Goal: Task Accomplishment & Management: Complete application form

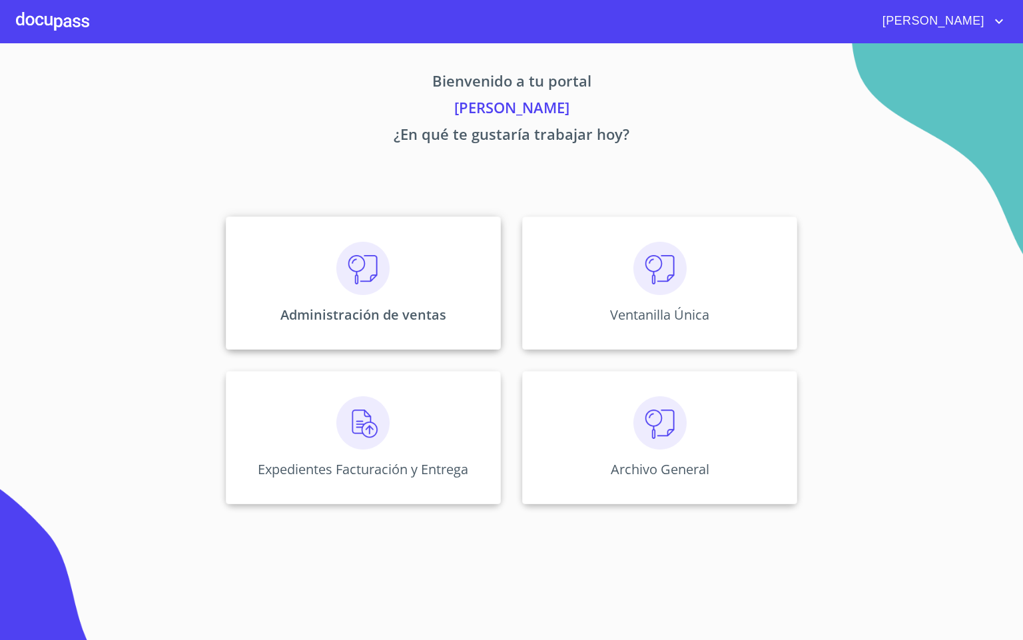
click at [352, 292] on img at bounding box center [362, 268] width 53 height 53
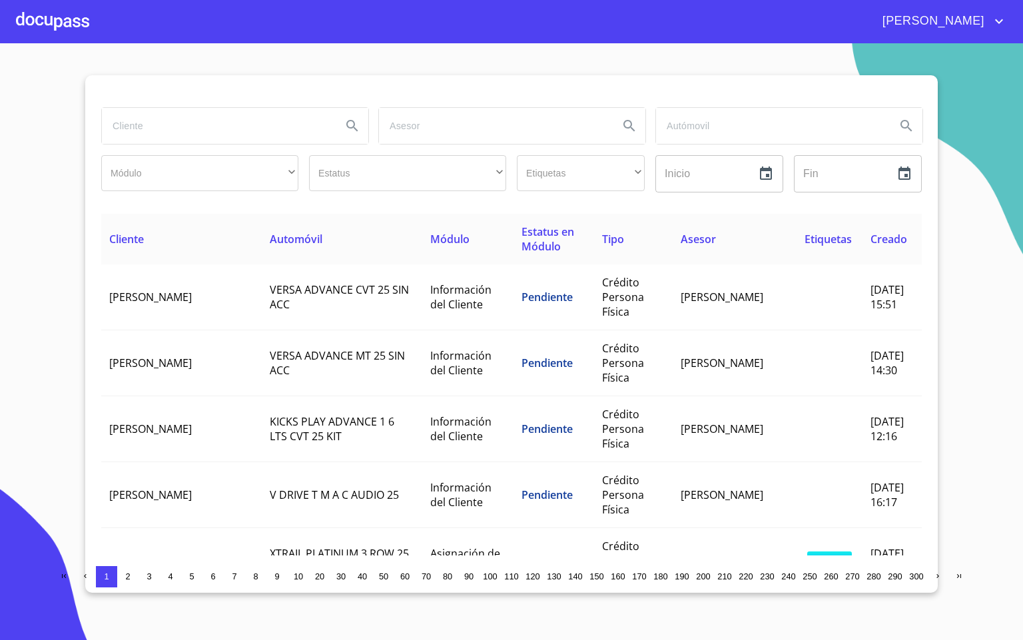
click at [232, 131] on input "search" at bounding box center [216, 126] width 229 height 36
type input "condomi"
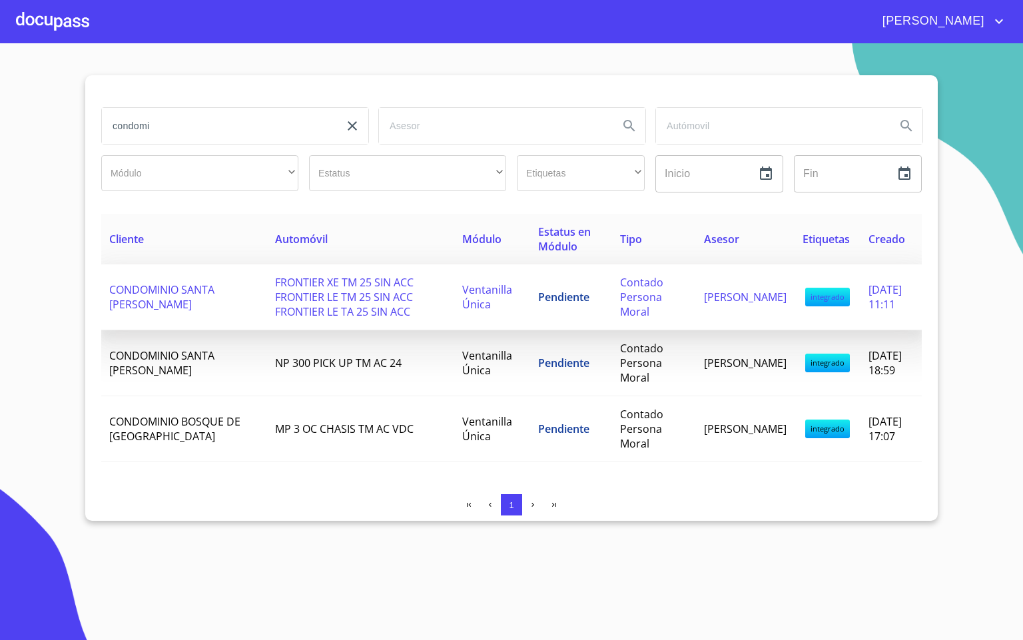
click at [326, 284] on span "FRONTIER XE TM 25 SIN ACC FRONTIER LE TM 25 SIN ACC FRONTIER LE TA 25 SIN ACC" at bounding box center [344, 297] width 139 height 44
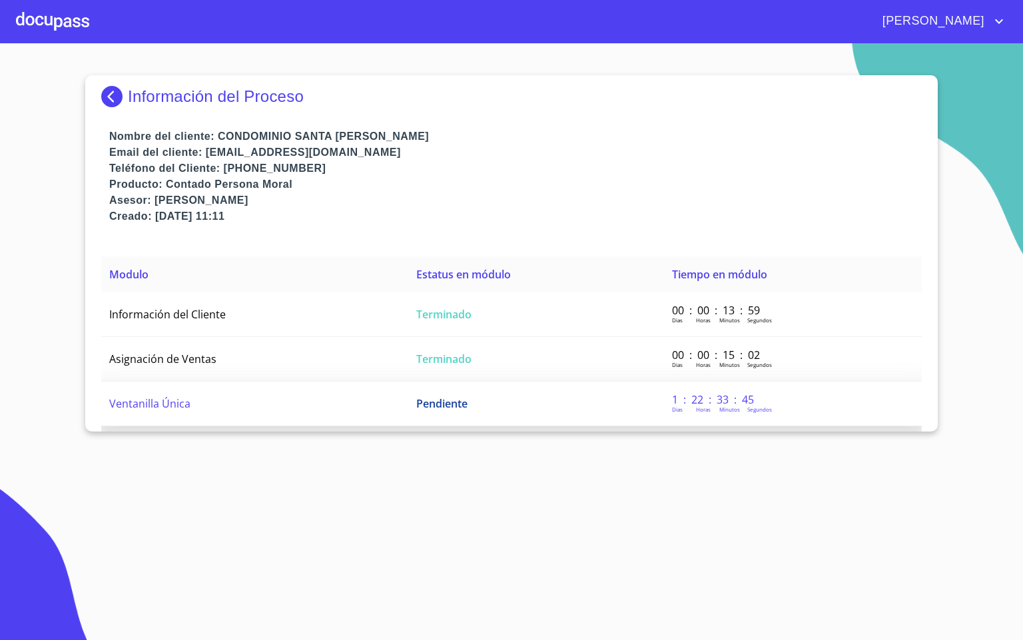
click at [246, 408] on td "Ventanilla Única" at bounding box center [254, 404] width 307 height 45
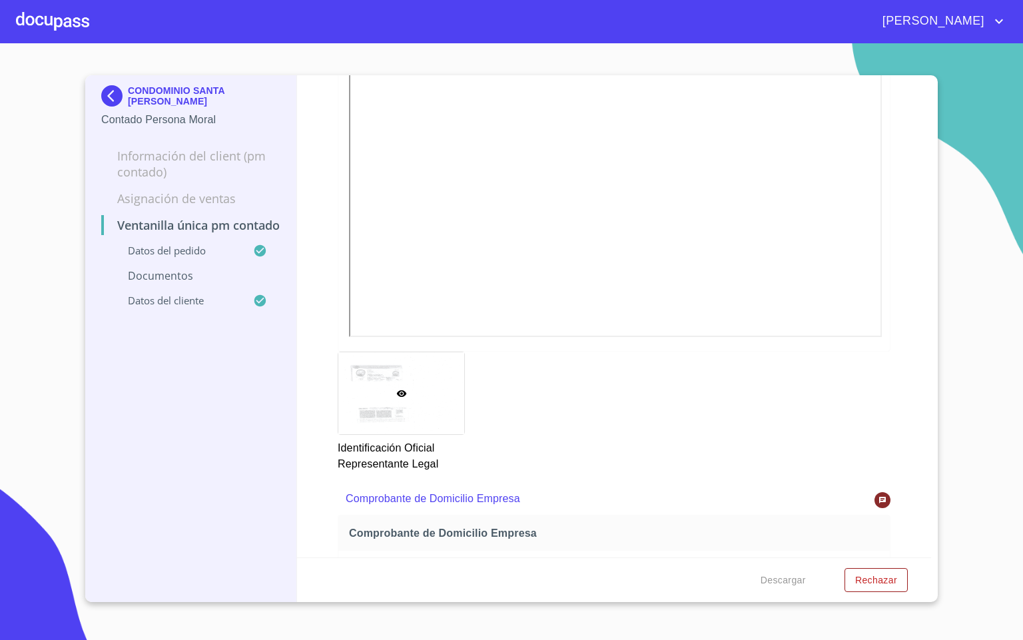
scroll to position [999, 0]
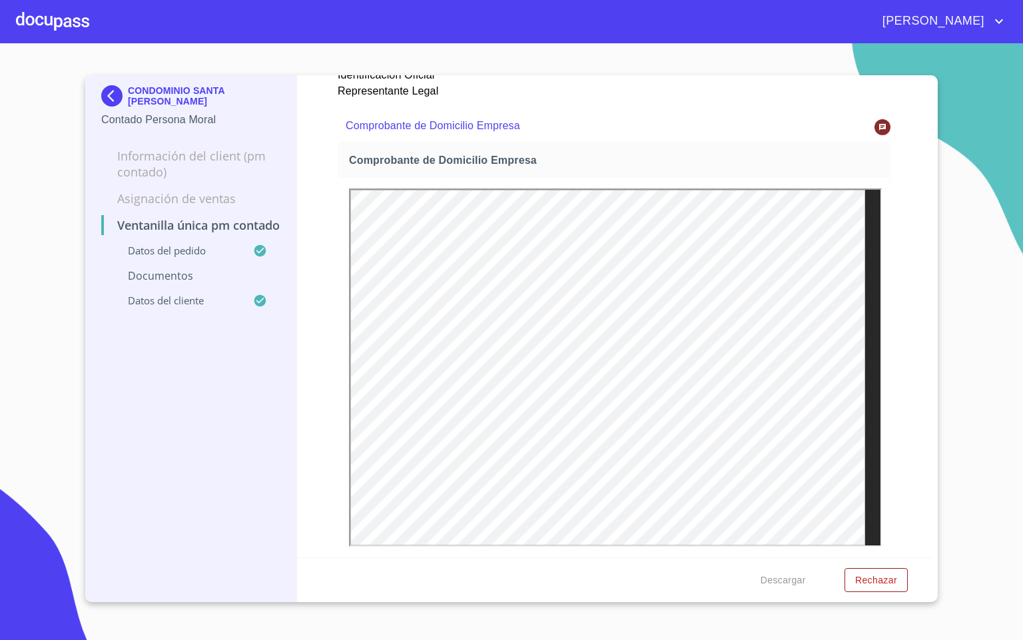
click at [892, 368] on div "Ventanilla única PM contado Datos del pedido Marca   * Nissan ​ Año   * 2025 ​ …" at bounding box center [614, 316] width 635 height 482
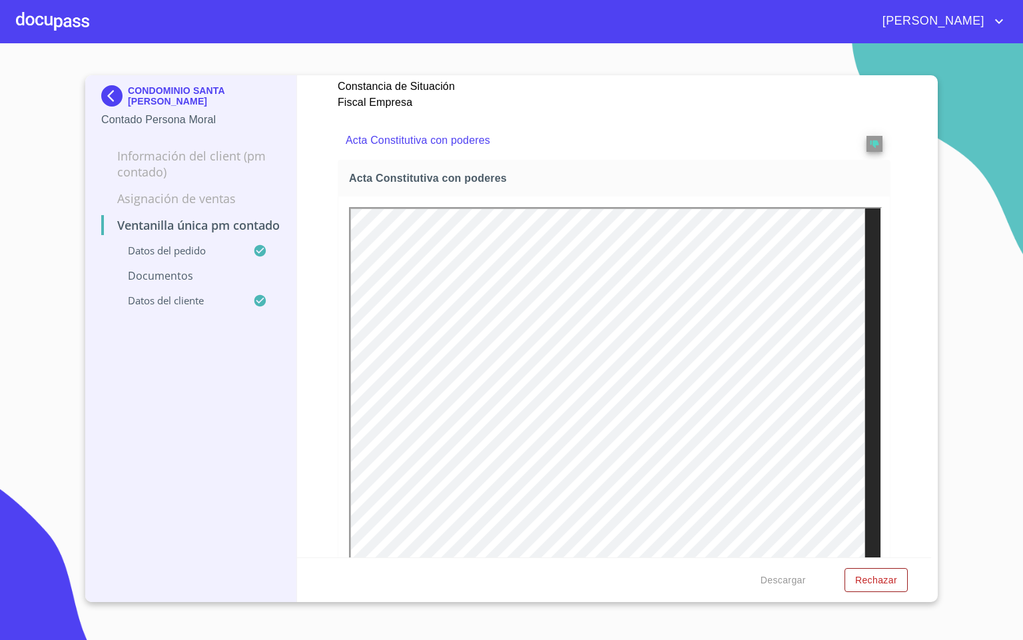
scroll to position [1660, 0]
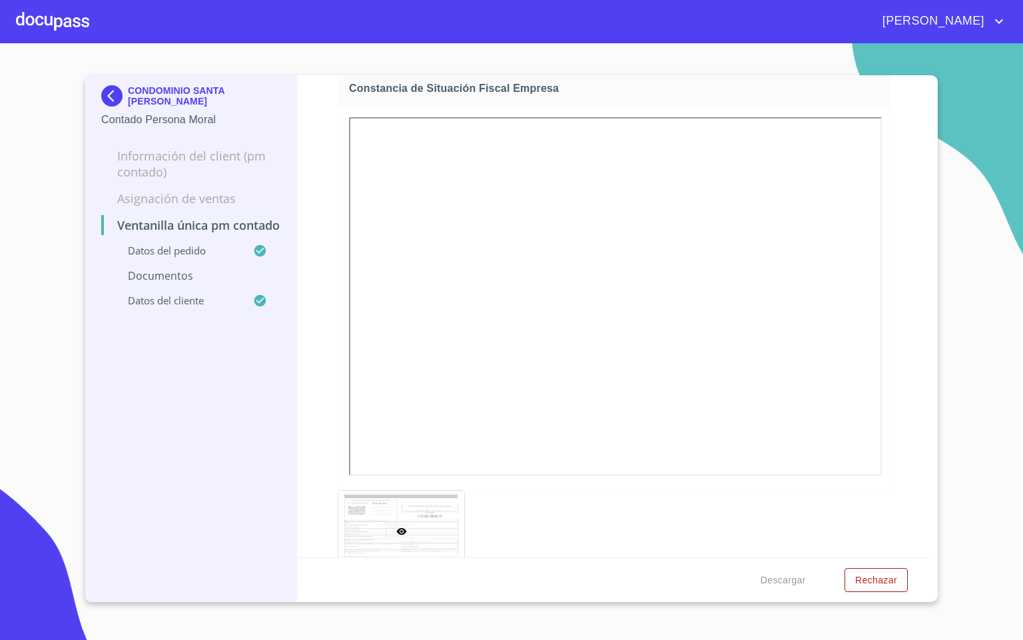
click at [65, 23] on div at bounding box center [52, 21] width 73 height 43
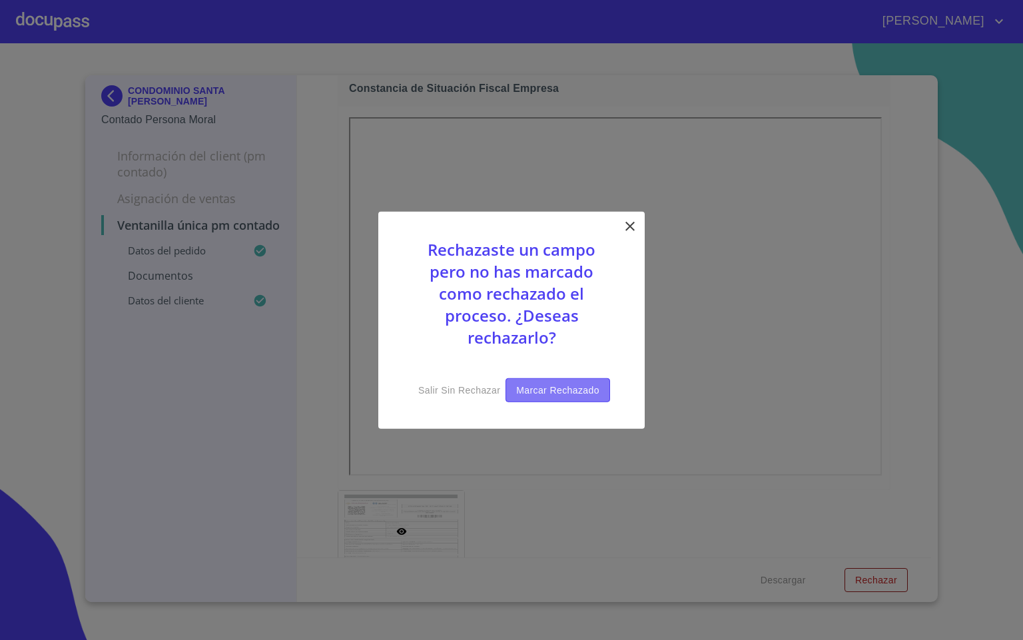
click at [582, 392] on span "Marcar rechazado" at bounding box center [557, 390] width 83 height 17
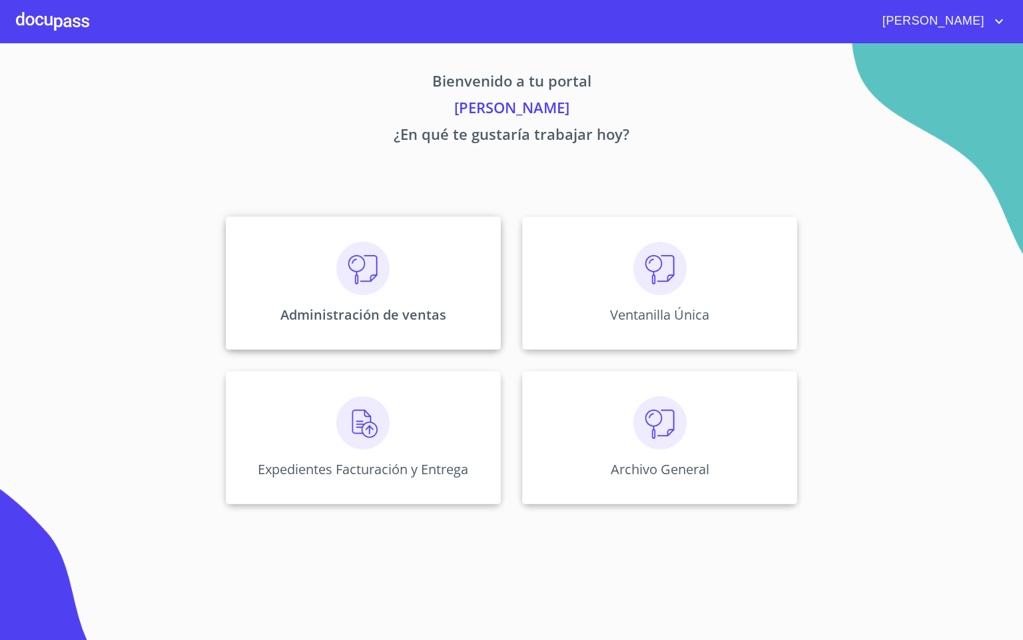
click at [360, 292] on img at bounding box center [362, 268] width 53 height 53
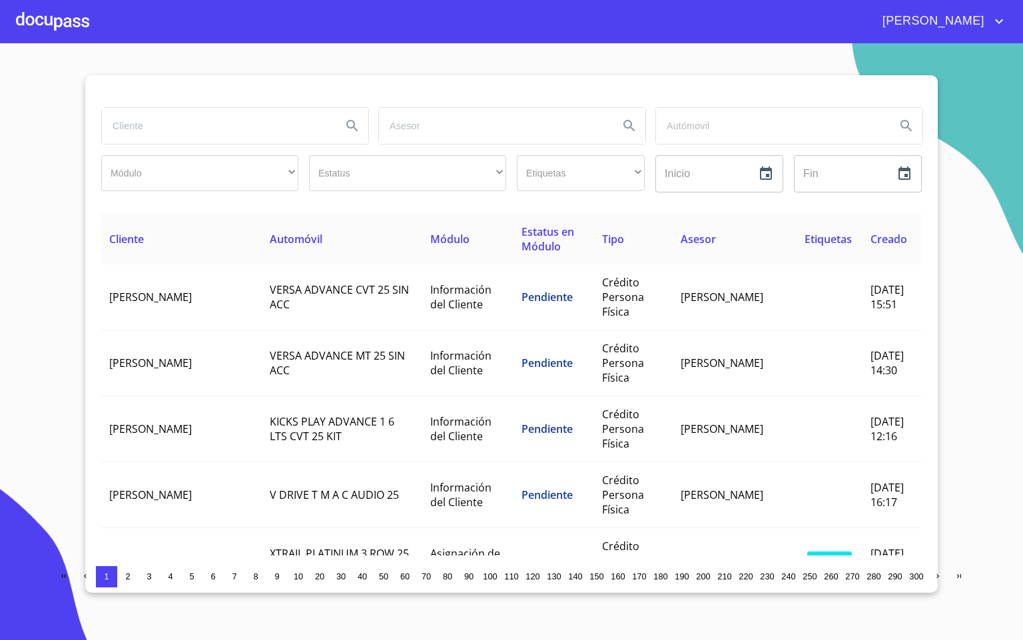
click at [212, 137] on input "search" at bounding box center [216, 126] width 229 height 36
type input "[PERSON_NAME]"
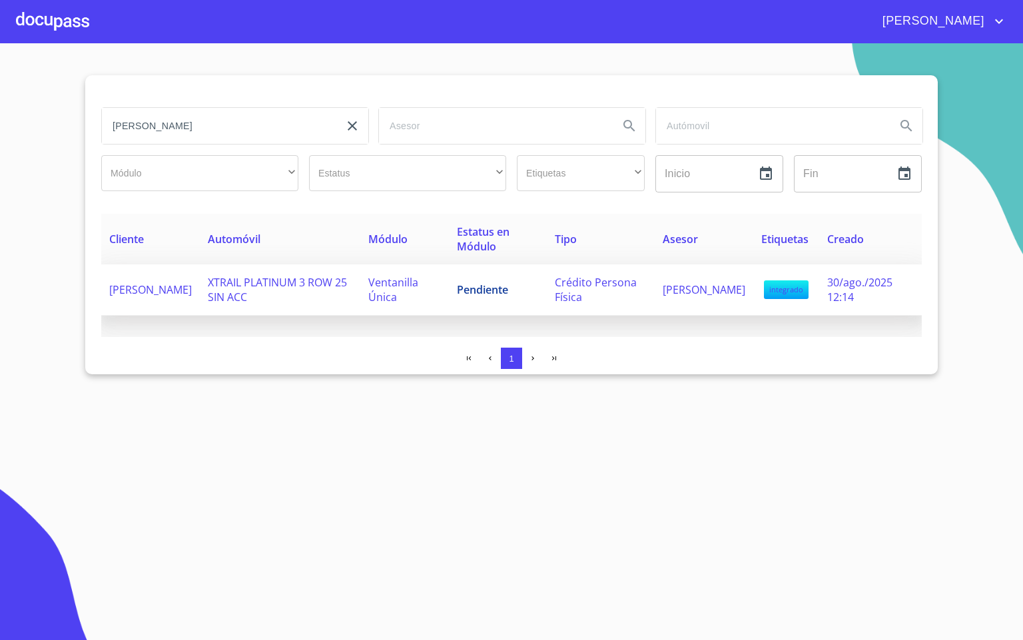
click at [298, 290] on td "XTRAIL PLATINUM 3 ROW 25 SIN ACC" at bounding box center [280, 289] width 161 height 51
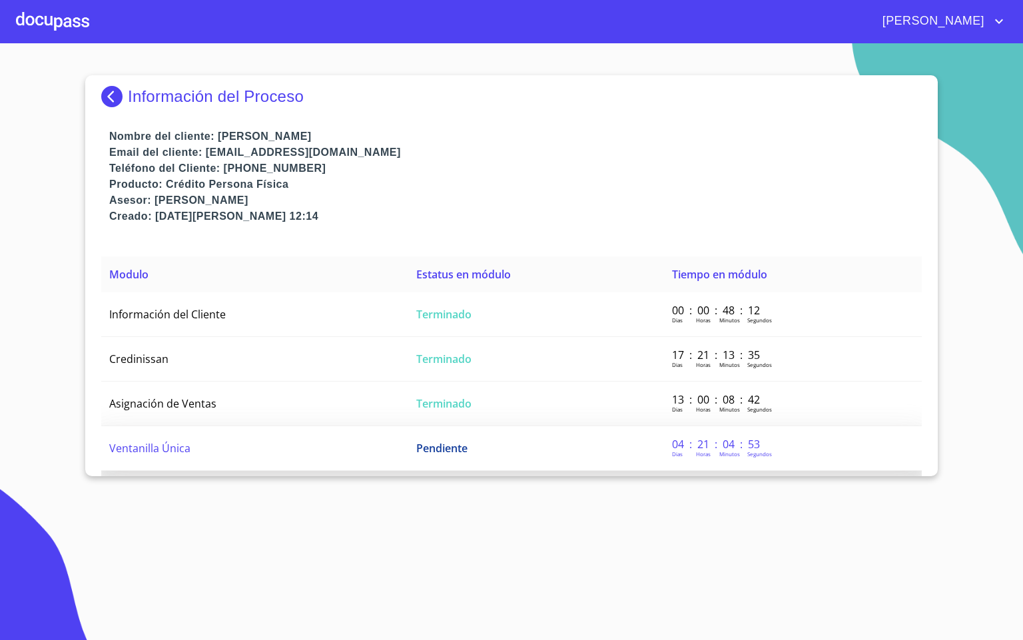
click at [370, 456] on td "Ventanilla Única" at bounding box center [254, 448] width 307 height 45
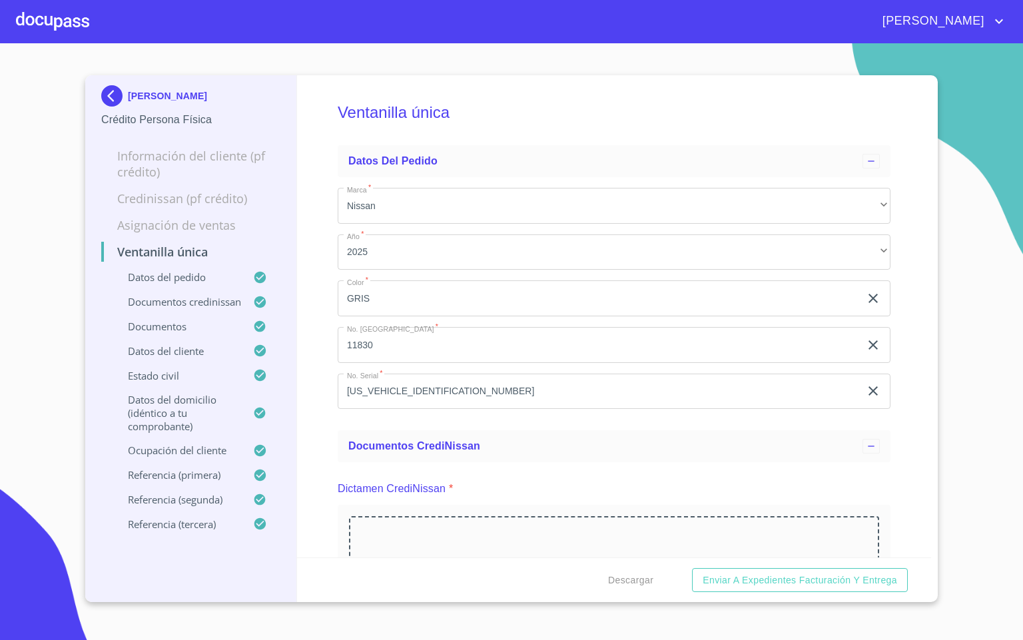
click at [316, 416] on div "Ventanilla única Datos del pedido Marca   * Nissan ​ Año   * 2025 ​ Color   * G…" at bounding box center [614, 316] width 635 height 482
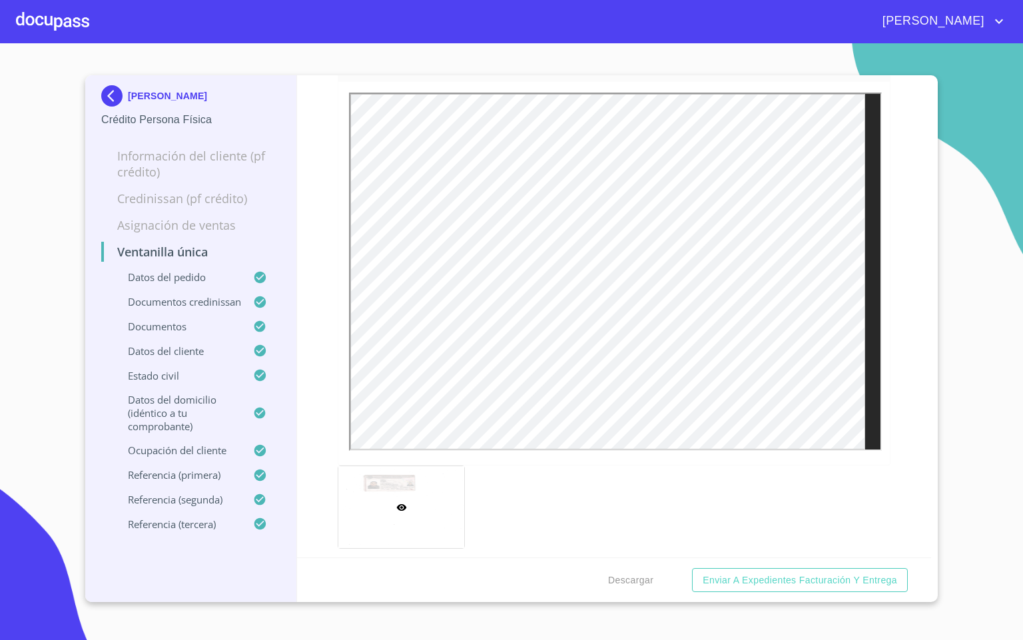
scroll to position [799, 0]
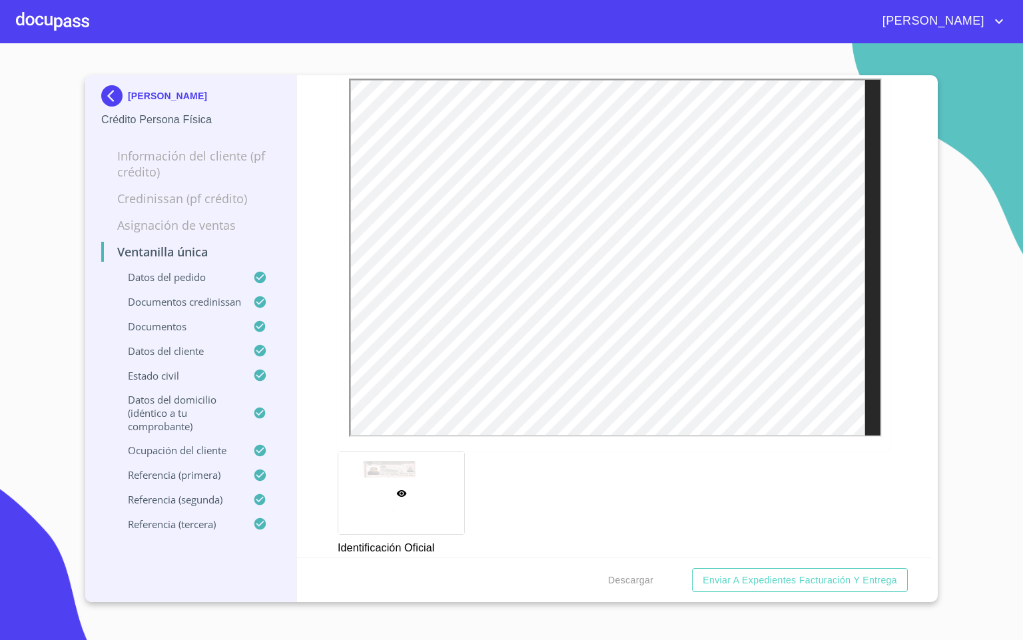
click at [902, 394] on div "Ventanilla única Datos del pedido Marca   * Nissan ​ Año   * 2025 ​ Color   * G…" at bounding box center [614, 316] width 635 height 482
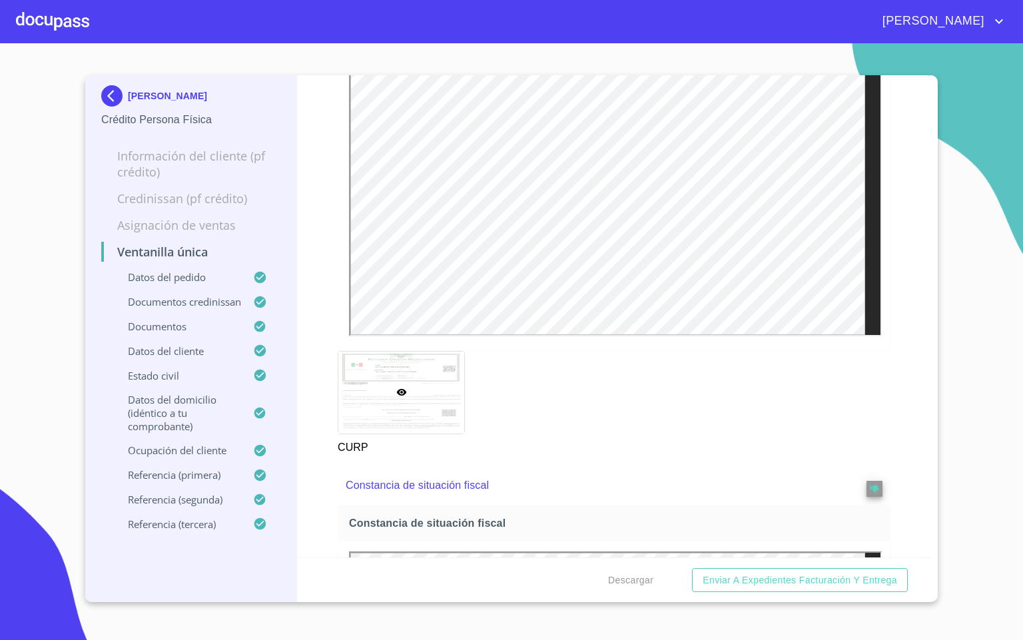
scroll to position [3497, 0]
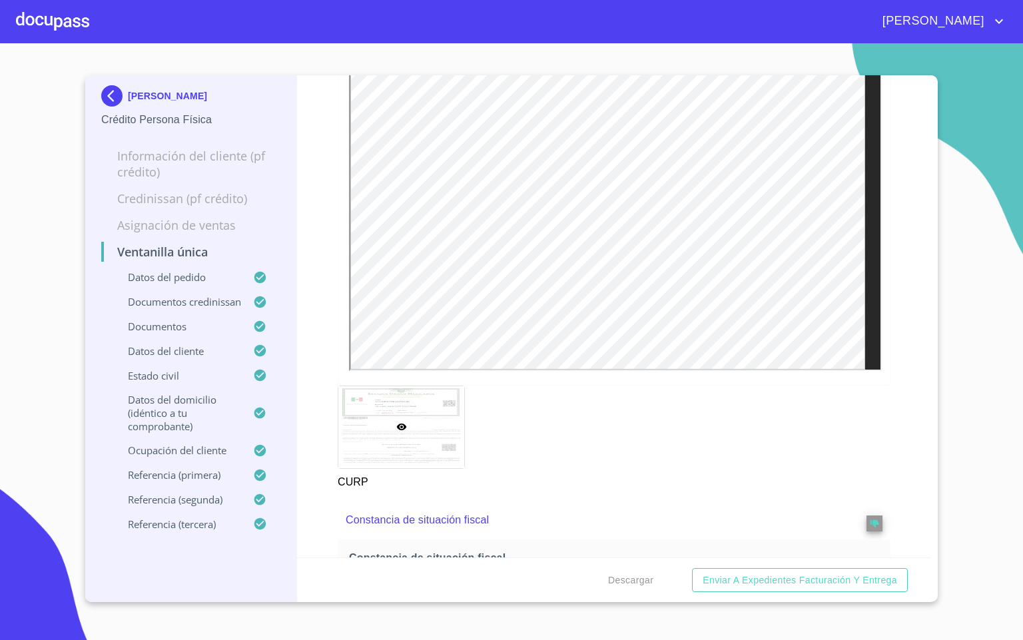
click at [893, 458] on div "Ventanilla única Datos del pedido Marca   * Nissan ​ Año   * 2025 ​ Color   * G…" at bounding box center [614, 316] width 635 height 482
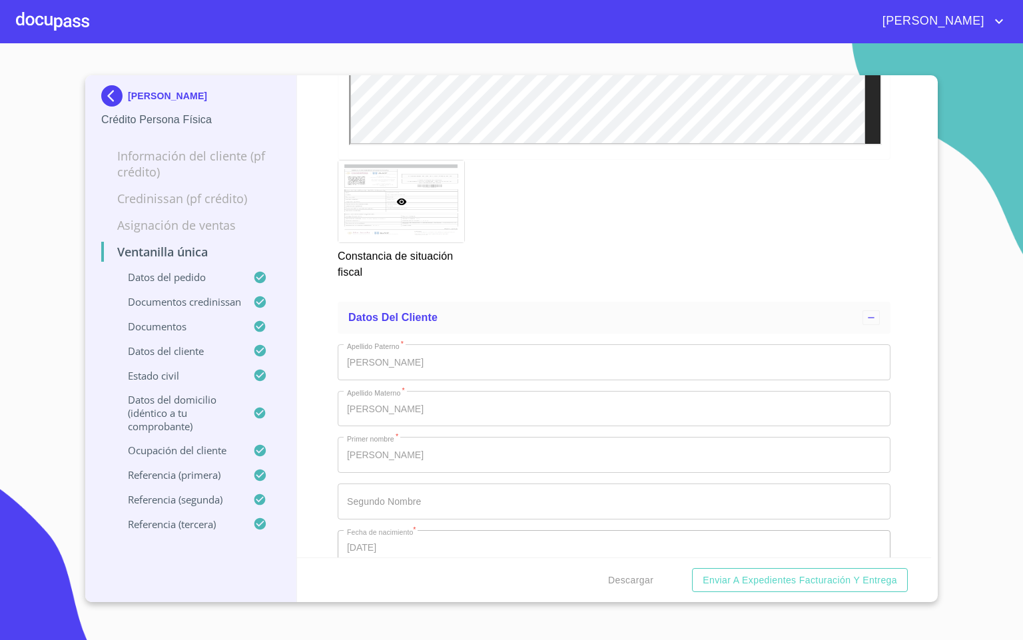
scroll to position [3996, 0]
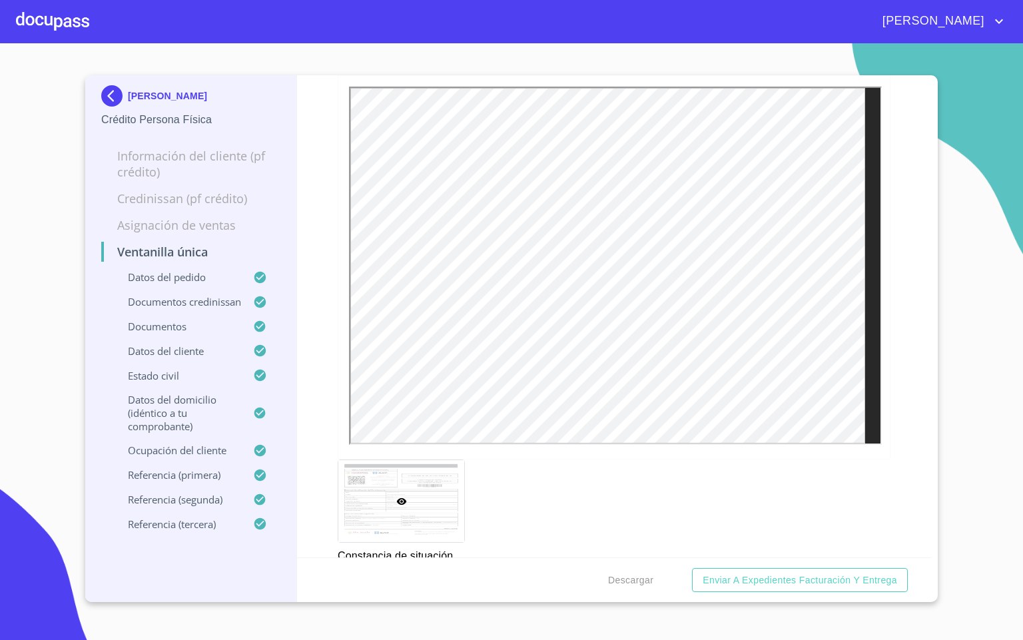
click at [897, 416] on div "Ventanilla única Datos del pedido Marca   * Nissan ​ Año   * 2025 ​ Color   * G…" at bounding box center [614, 316] width 635 height 482
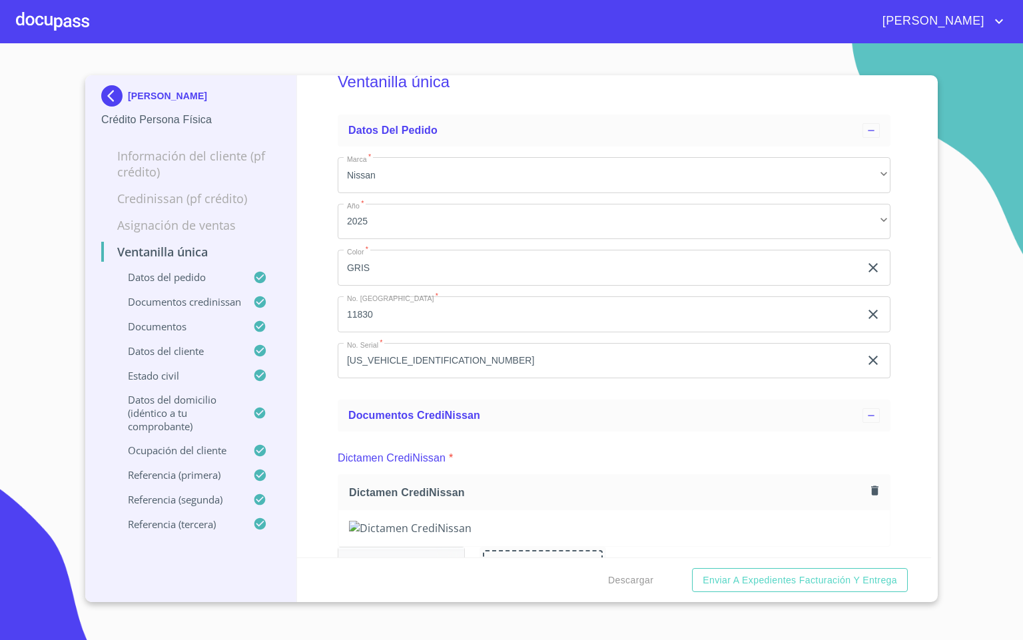
scroll to position [0, 0]
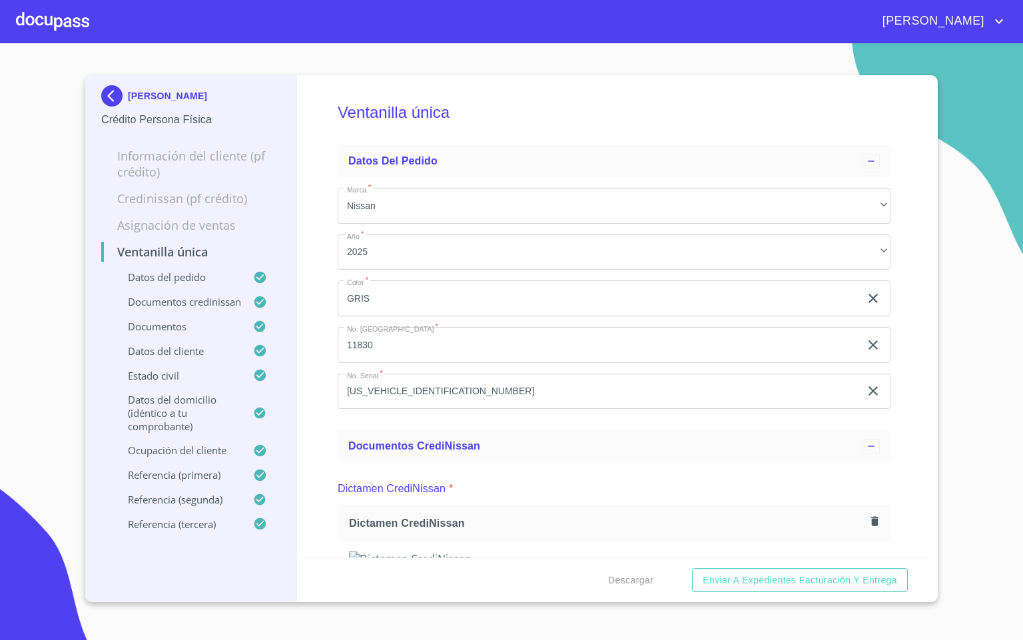
click at [66, 29] on div at bounding box center [52, 21] width 73 height 43
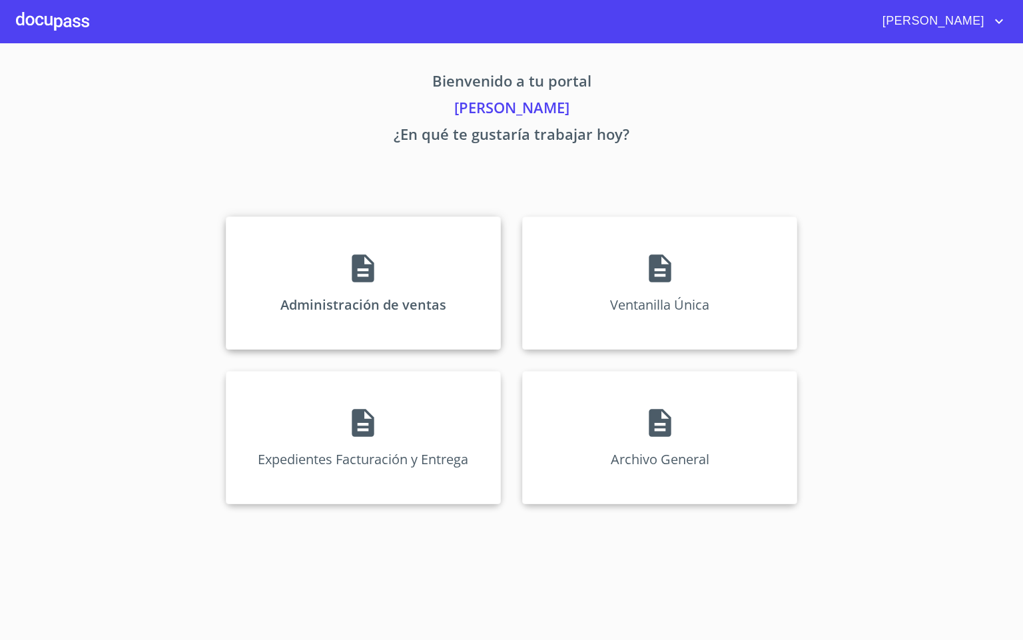
click at [328, 290] on div "Administración de ventas" at bounding box center [363, 282] width 275 height 133
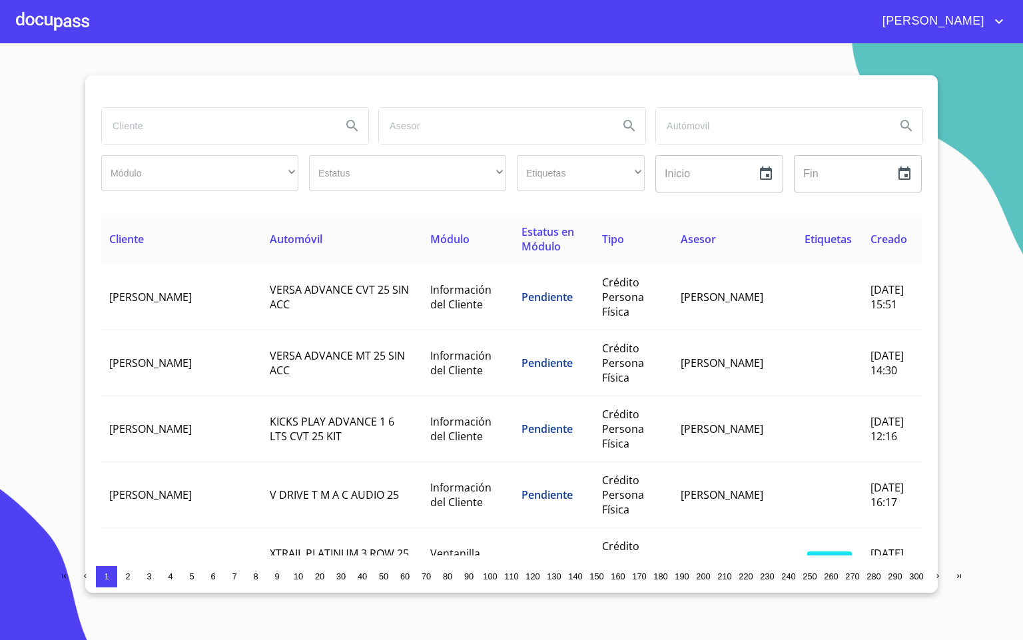
click at [216, 138] on input "search" at bounding box center [216, 126] width 229 height 36
click at [192, 121] on input "search" at bounding box center [216, 126] width 229 height 36
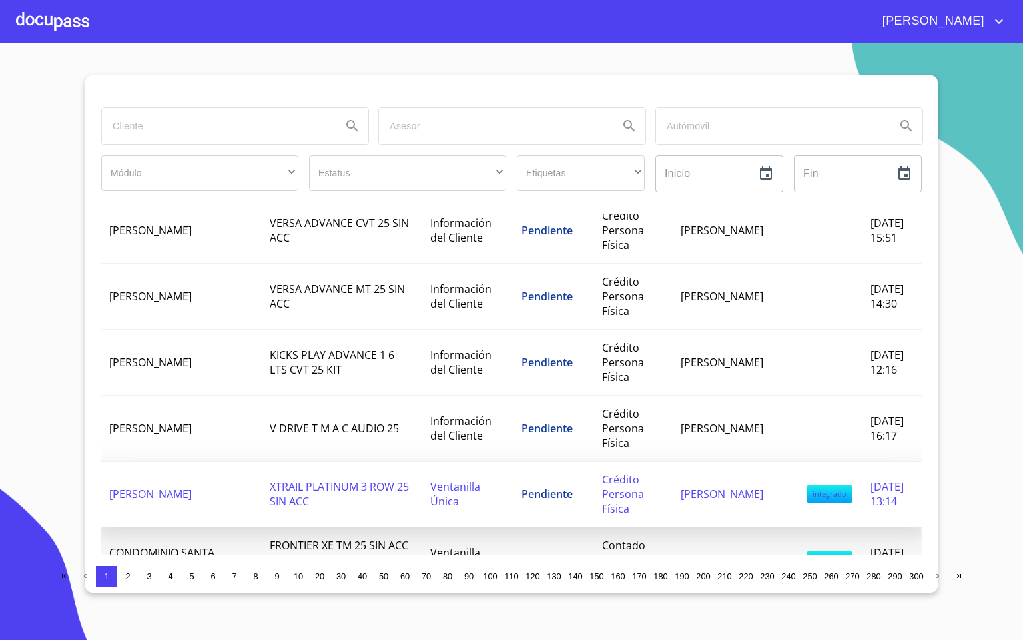
scroll to position [100, 0]
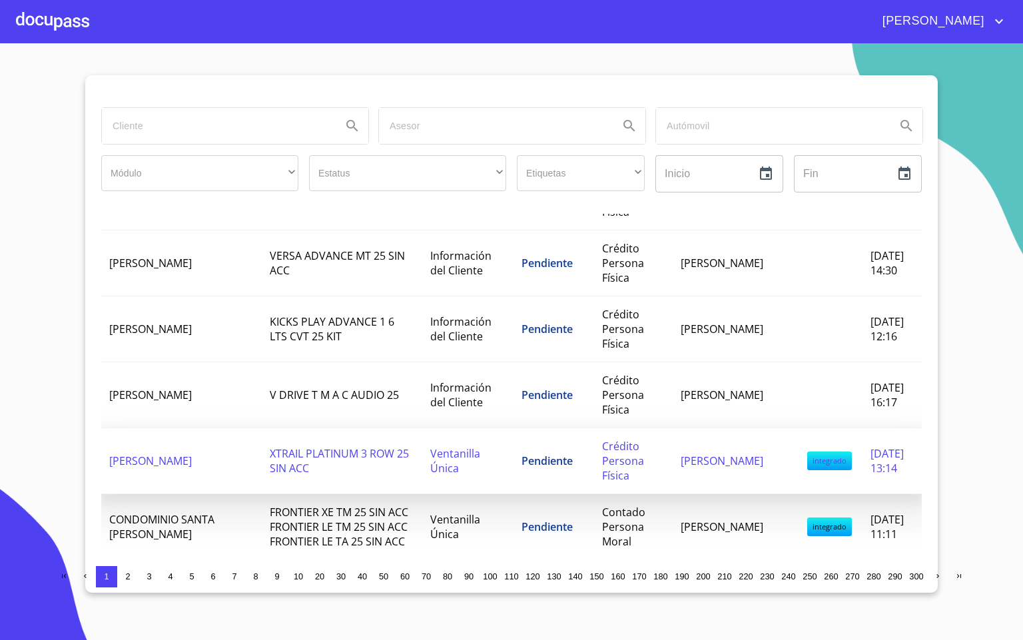
click at [196, 460] on td "[PERSON_NAME]" at bounding box center [181, 461] width 161 height 66
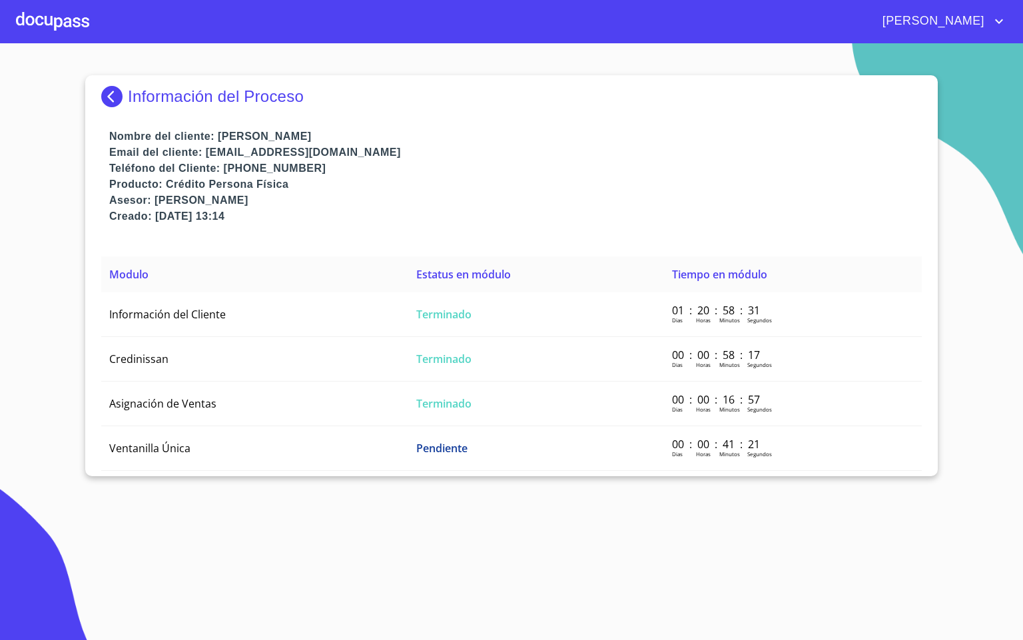
click at [242, 466] on div "Modulo Estatus en módulo Tiempo en módulo Información del Cliente Terminado 01 …" at bounding box center [511, 366] width 821 height 220
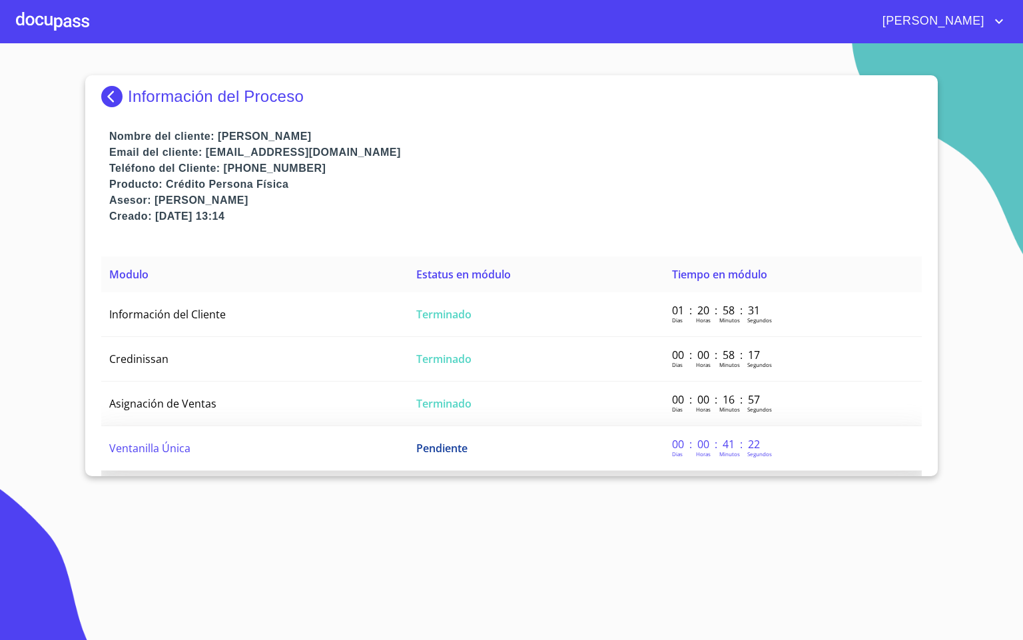
click at [244, 452] on td "Ventanilla Única" at bounding box center [254, 448] width 307 height 45
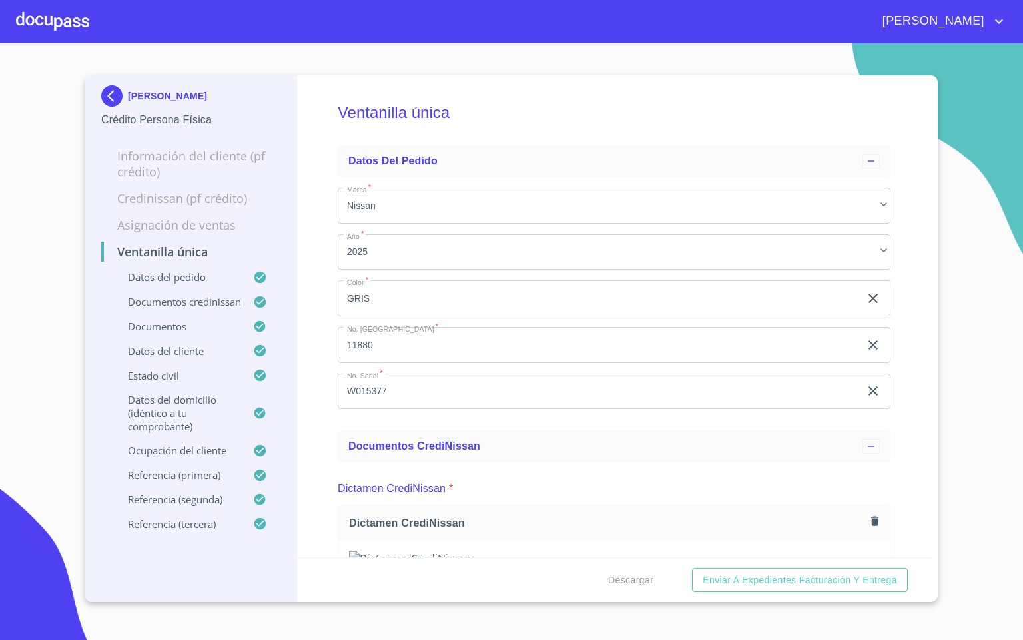
click at [913, 240] on div "Ventanilla única Datos del pedido Marca   * Nissan ​ Año   * 2025 ​ Color   * G…" at bounding box center [614, 316] width 635 height 482
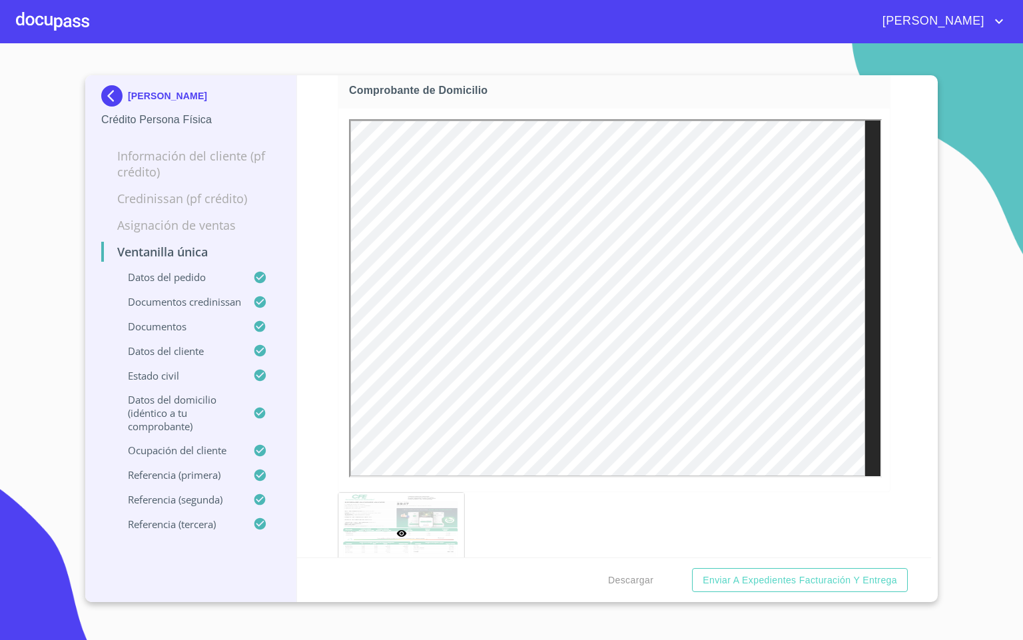
scroll to position [1299, 0]
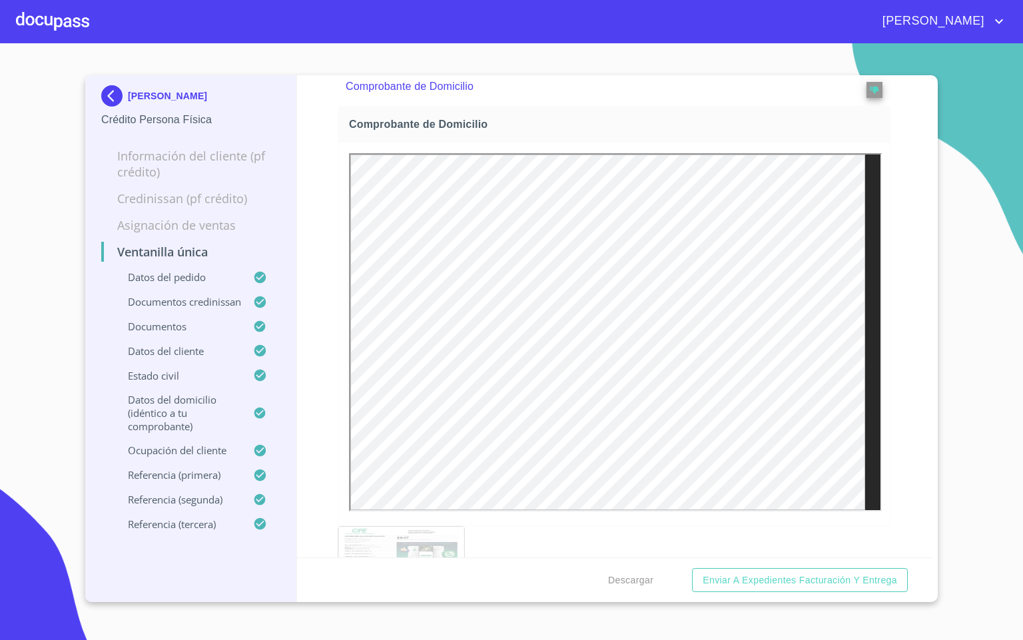
click at [896, 432] on div "Ventanilla única Datos del pedido Marca   * Nissan ​ Año   * 2025 ​ Color   * G…" at bounding box center [614, 316] width 635 height 482
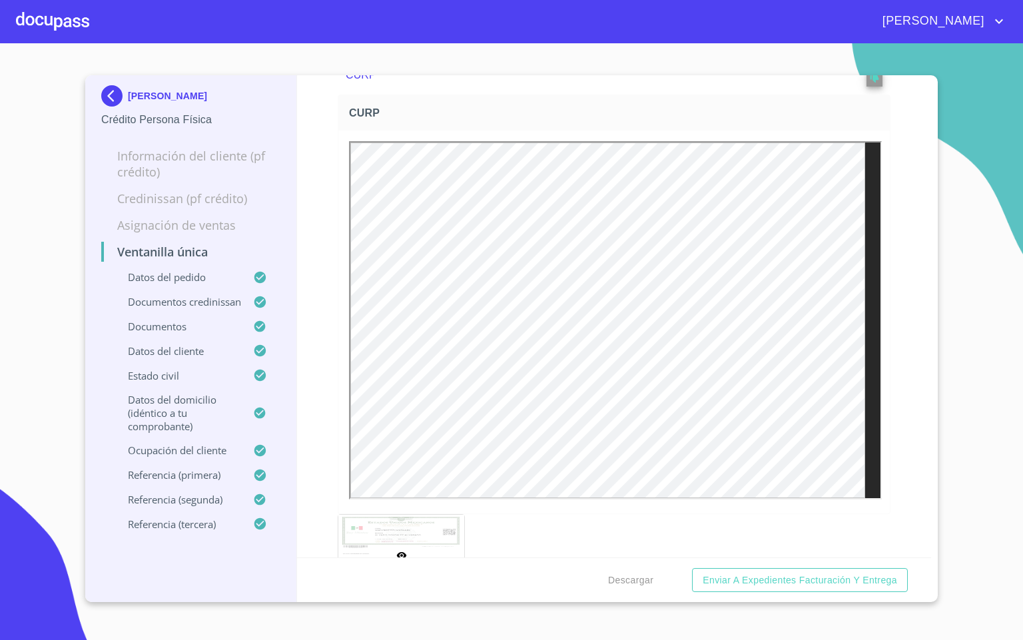
scroll to position [3696, 0]
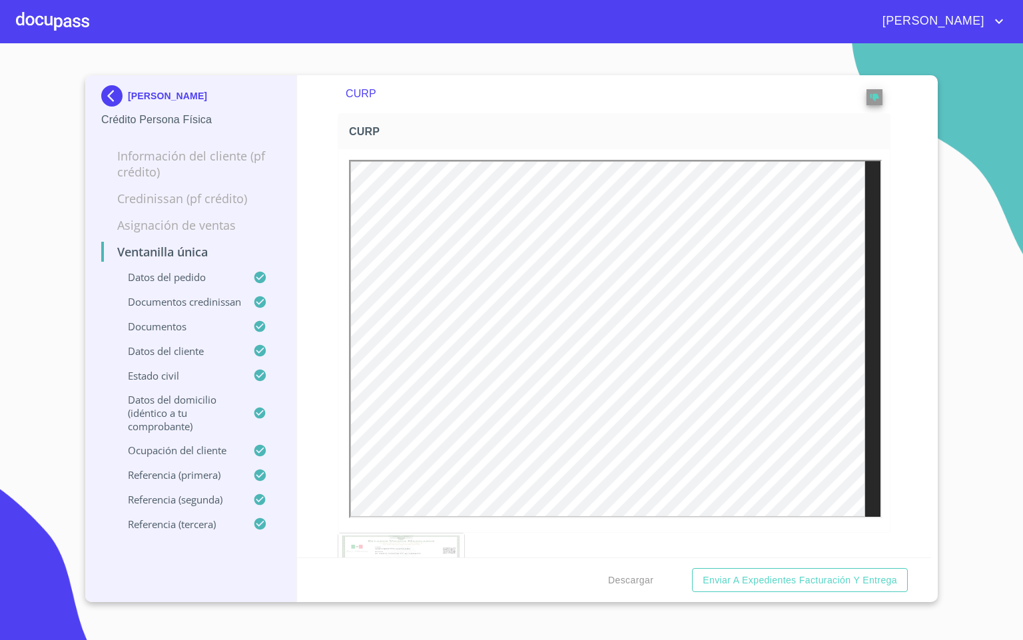
click at [88, 25] on div at bounding box center [52, 21] width 73 height 43
